Goal: Task Accomplishment & Management: Use online tool/utility

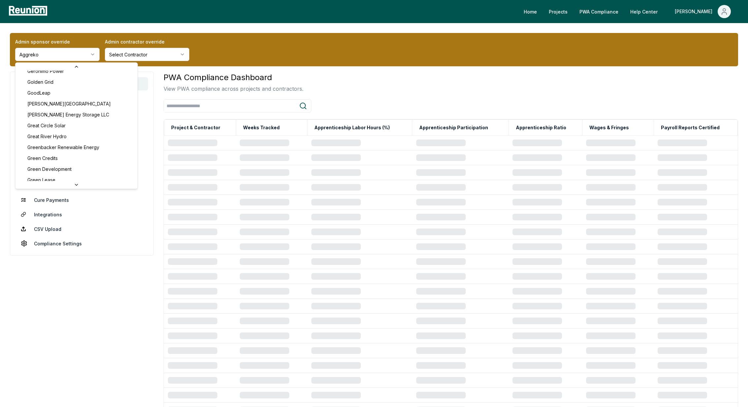
scroll to position [1154, 0]
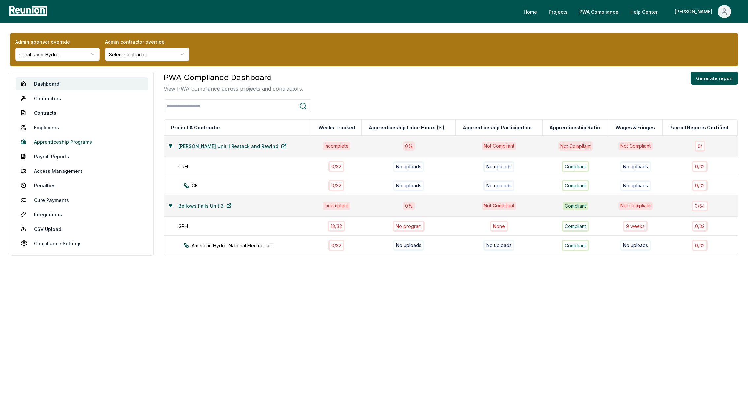
click at [53, 143] on link "Apprenticeship Programs" at bounding box center [82, 141] width 133 height 13
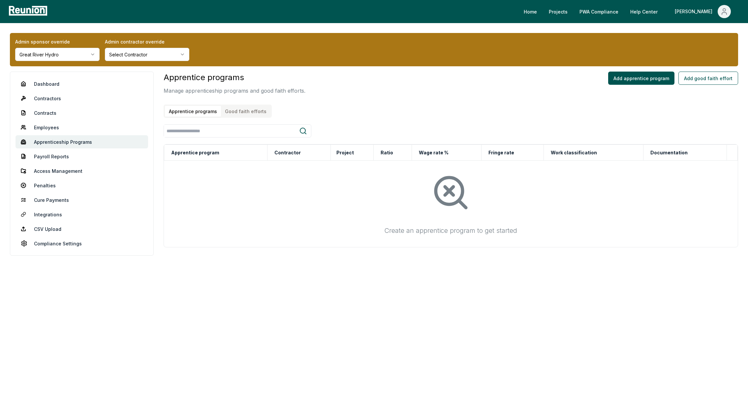
click at [251, 107] on button "Good faith efforts" at bounding box center [245, 111] width 49 height 11
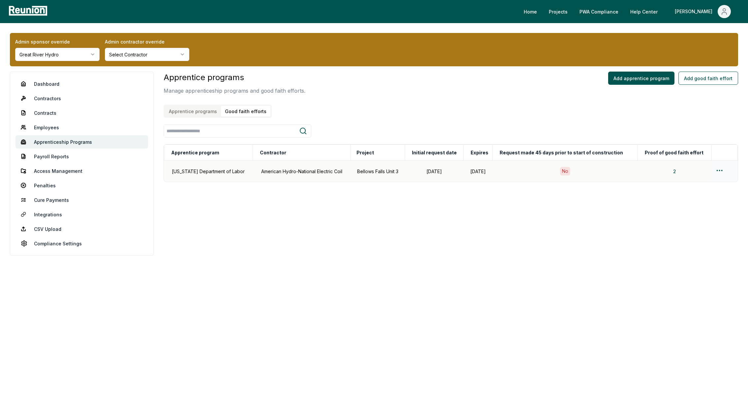
click at [719, 171] on html "Please visit us on your desktop We're working on making our marketplace mobile-…" at bounding box center [374, 203] width 748 height 407
click at [682, 195] on div "Edit" at bounding box center [711, 196] width 63 height 11
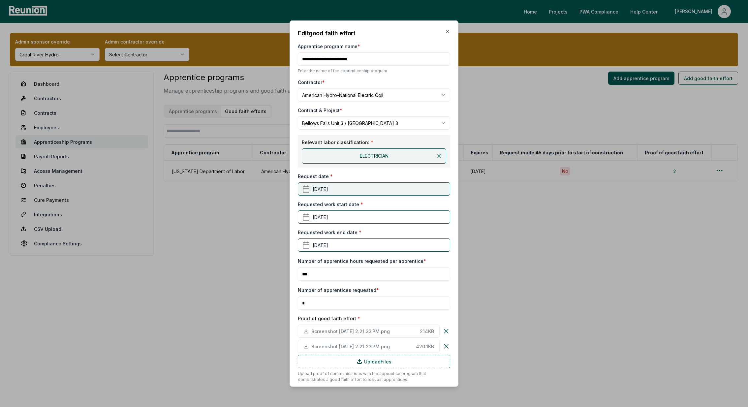
click at [325, 192] on button "August 11th, 2025" at bounding box center [374, 188] width 152 height 13
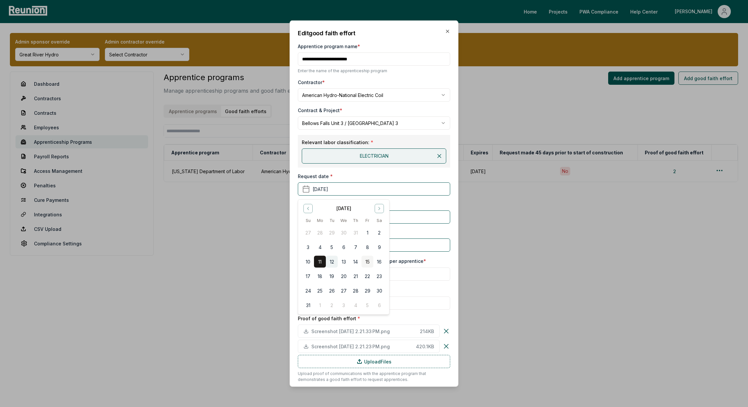
click at [333, 262] on button "12" at bounding box center [332, 262] width 12 height 12
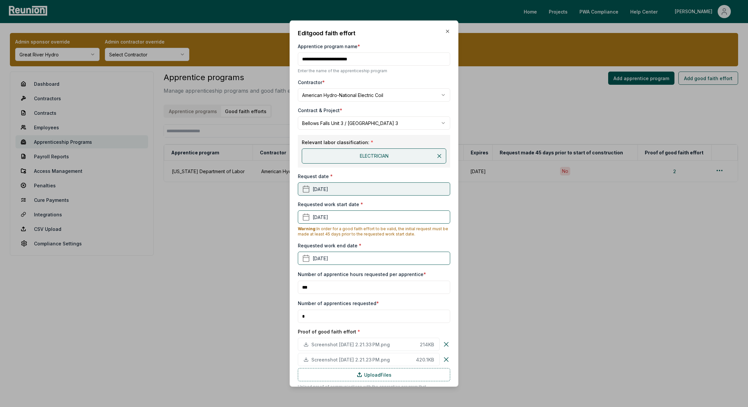
click at [333, 183] on button "August 12th, 2025" at bounding box center [374, 188] width 152 height 13
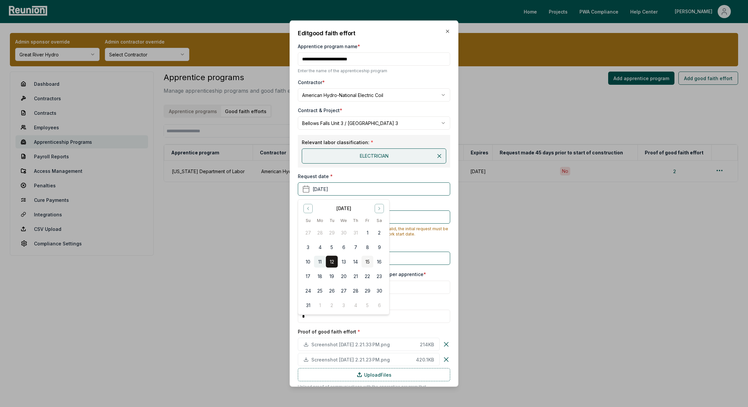
click at [316, 260] on button "11" at bounding box center [320, 262] width 12 height 12
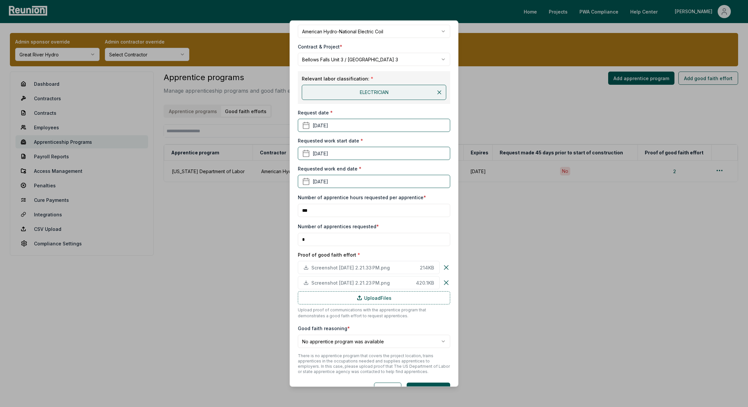
scroll to position [80, 0]
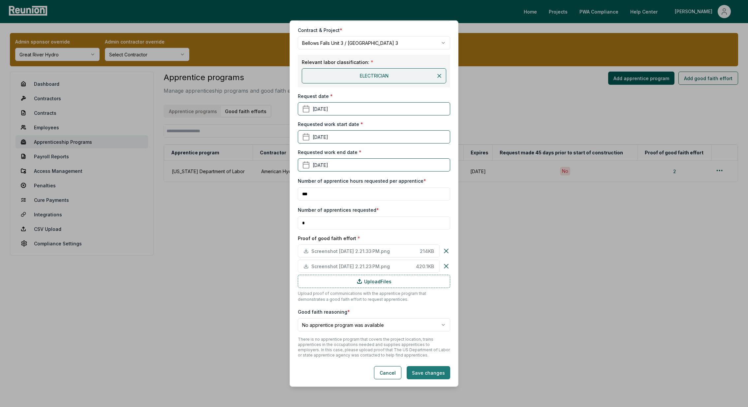
click at [429, 366] on button "Save changes" at bounding box center [429, 372] width 44 height 13
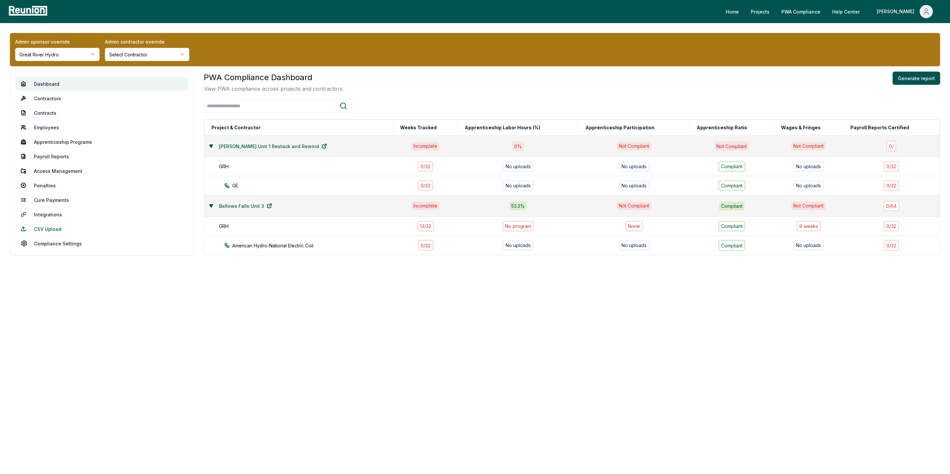
click at [52, 230] on link "CSV Upload" at bounding box center [102, 228] width 173 height 13
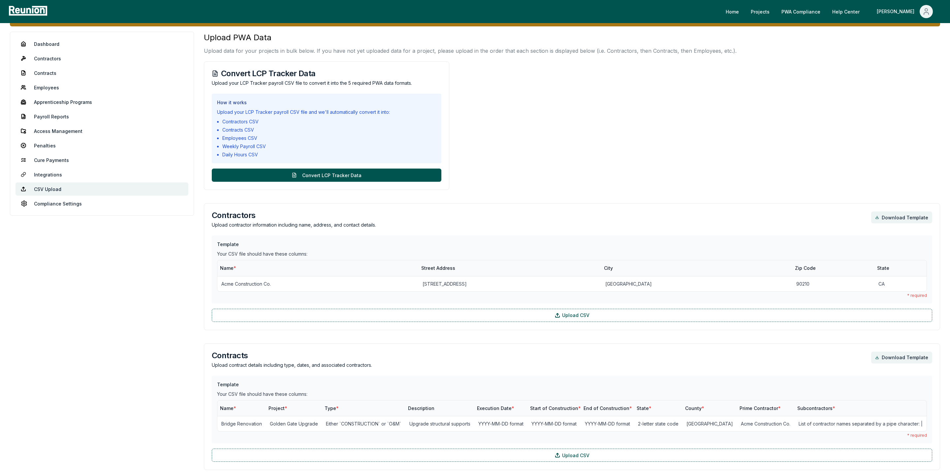
scroll to position [38, 0]
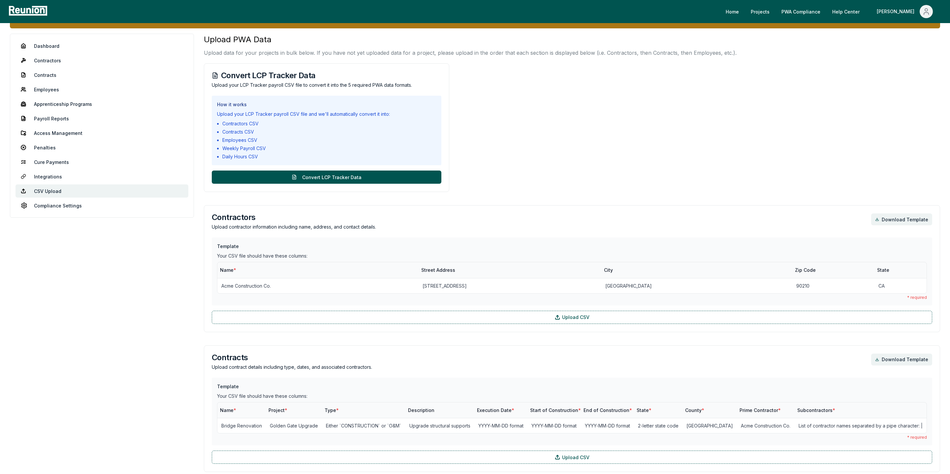
click at [271, 129] on li "Contracts CSV" at bounding box center [329, 131] width 214 height 7
click at [347, 176] on button "Convert LCP Tracker Data" at bounding box center [327, 177] width 230 height 13
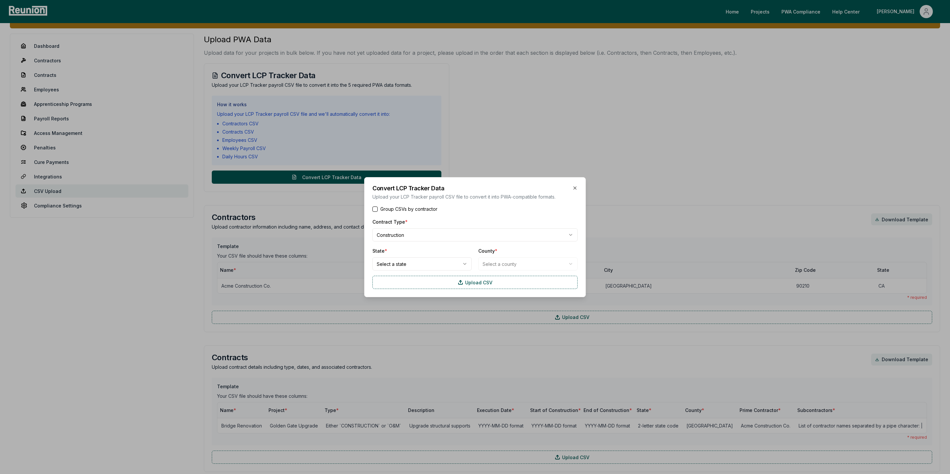
click at [575, 187] on icon "button" at bounding box center [574, 187] width 5 height 5
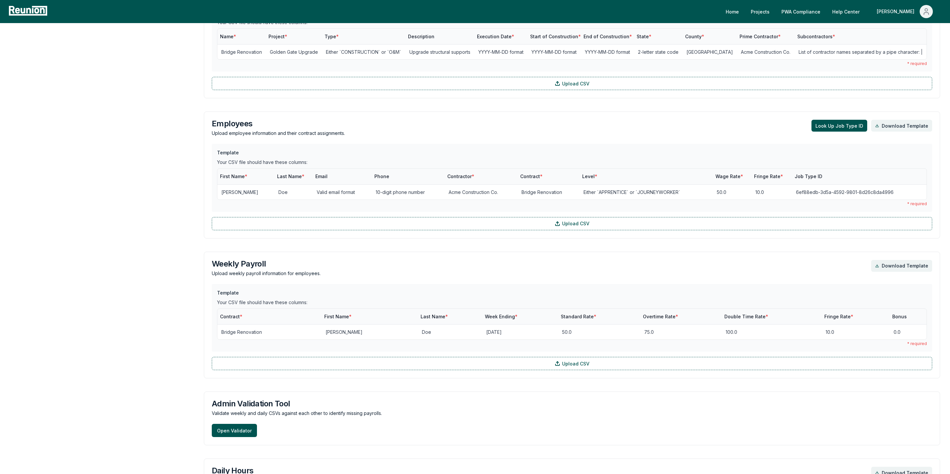
scroll to position [403, 0]
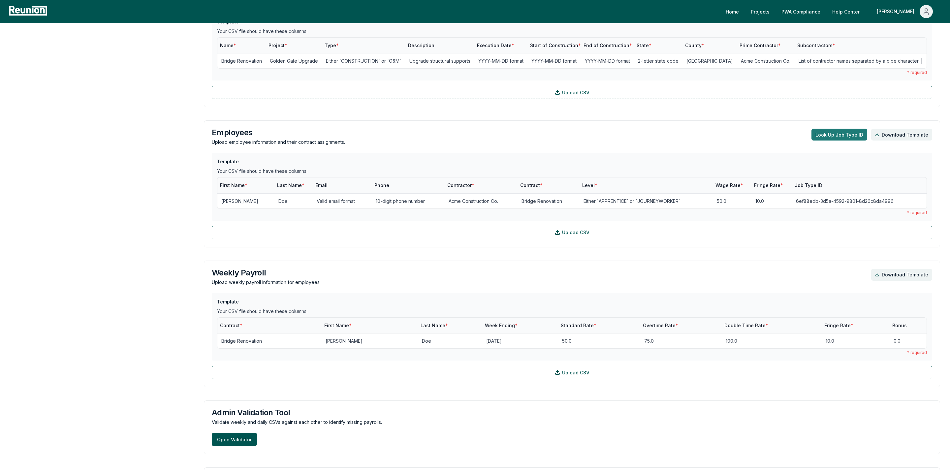
click at [822, 140] on button "Look Up Job Type ID" at bounding box center [839, 135] width 56 height 12
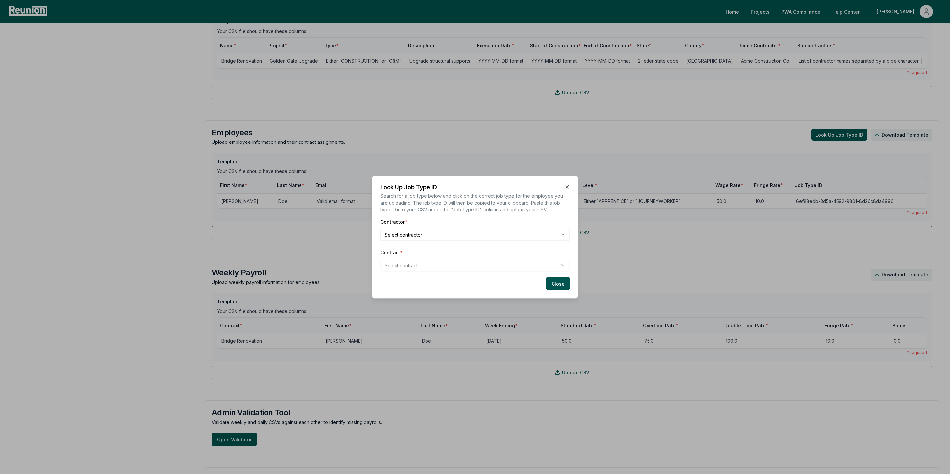
click at [405, 231] on body "Please visit us on your desktop We're working on making our marketplace mobile-…" at bounding box center [475, 127] width 950 height 1060
click at [421, 264] on body "Please visit us on your desktop We're working on making our marketplace mobile-…" at bounding box center [475, 127] width 950 height 1060
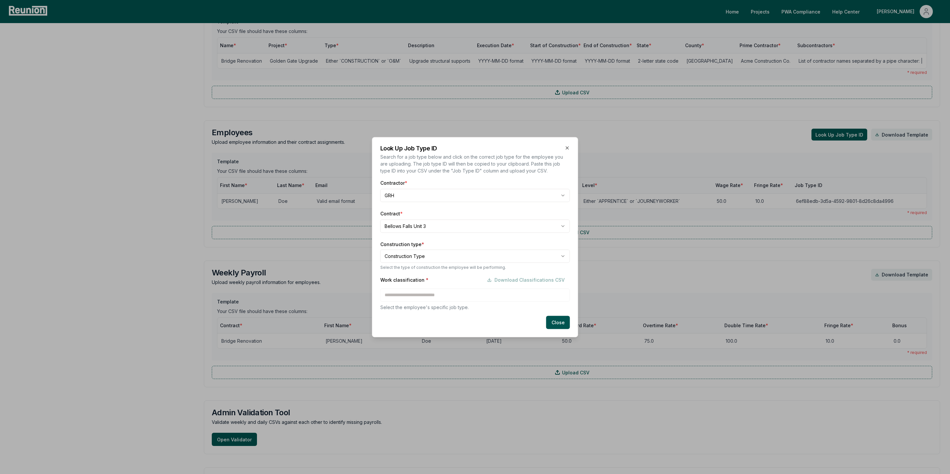
click at [418, 257] on body "Please visit us on your desktop We're working on making our marketplace mobile-…" at bounding box center [475, 127] width 950 height 1060
click at [456, 294] on div "Work classification * Download Classifications CSV Select the employee's specif…" at bounding box center [475, 291] width 190 height 37
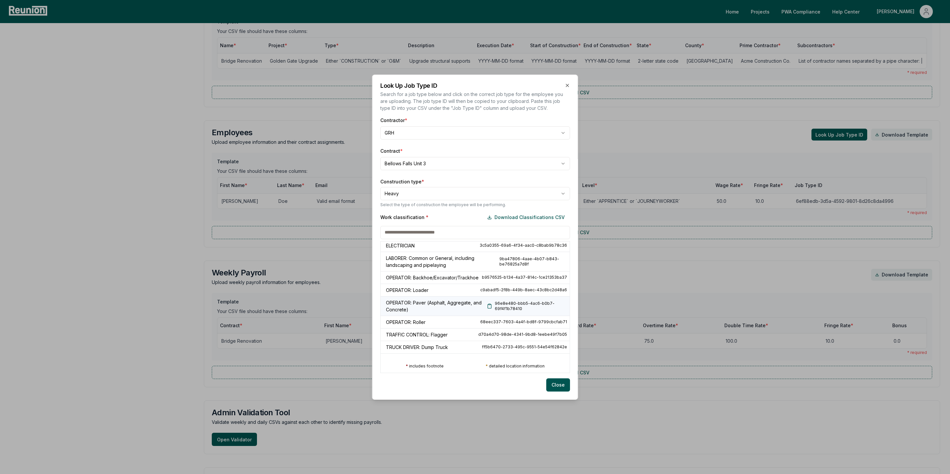
scroll to position [0, 0]
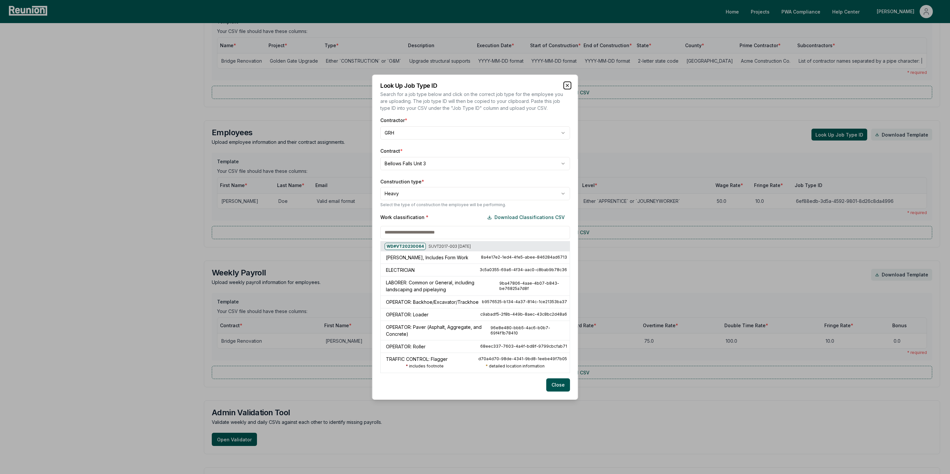
click at [566, 84] on icon "button" at bounding box center [567, 85] width 5 height 5
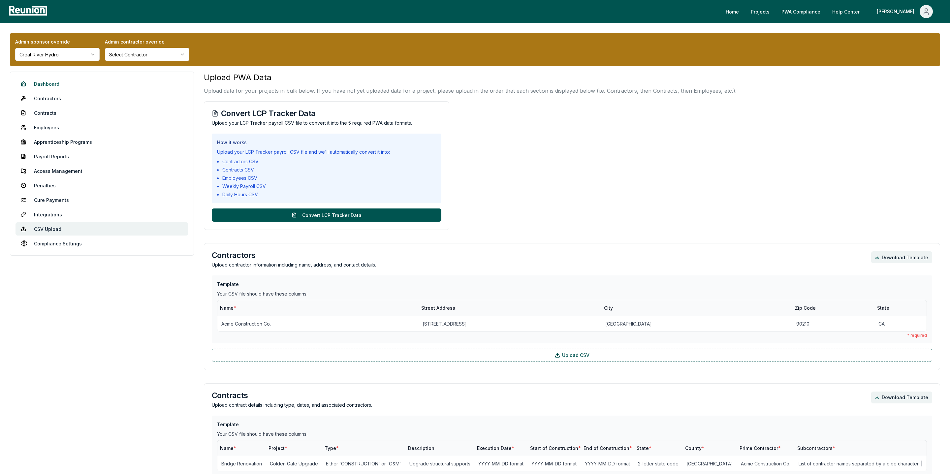
click at [65, 84] on link "Dashboard" at bounding box center [102, 83] width 173 height 13
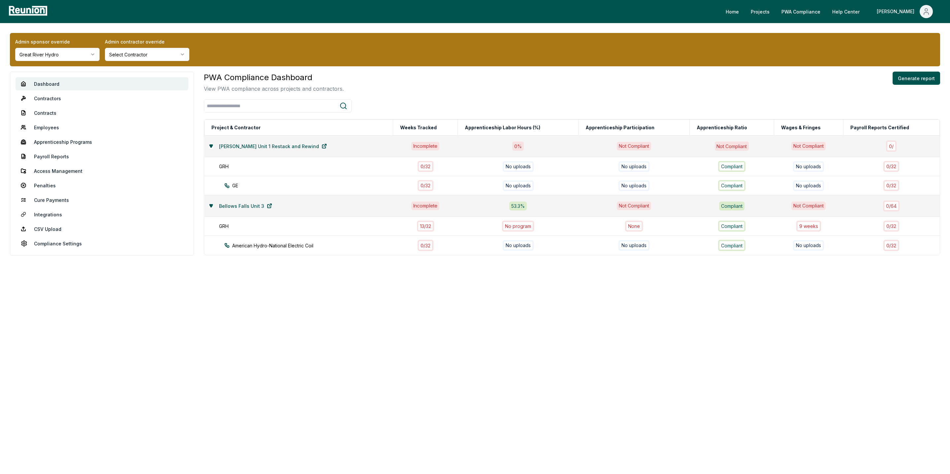
click at [390, 297] on div "PWA Compliance Dashboard View PWA compliance across projects and contractors. G…" at bounding box center [572, 190] width 736 height 236
